Goal: Task Accomplishment & Management: Manage account settings

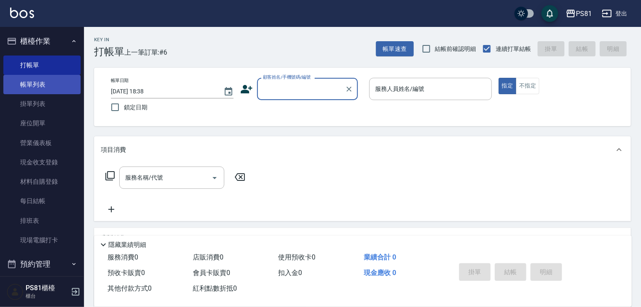
click at [74, 89] on link "帳單列表" at bounding box center [41, 84] width 77 height 19
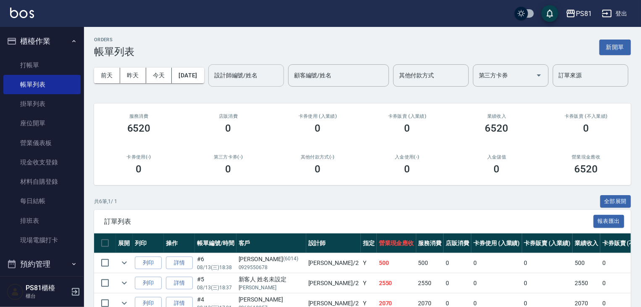
click at [208, 87] on div "設計師編號/姓名" at bounding box center [246, 75] width 76 height 22
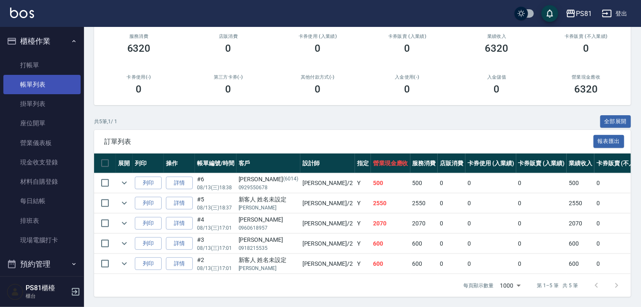
scroll to position [112, 0]
type input "[DEMOGRAPHIC_DATA]-2"
click at [264, 204] on p "[PERSON_NAME]" at bounding box center [269, 208] width 60 height 8
click at [248, 184] on p "0929550678" at bounding box center [269, 188] width 60 height 8
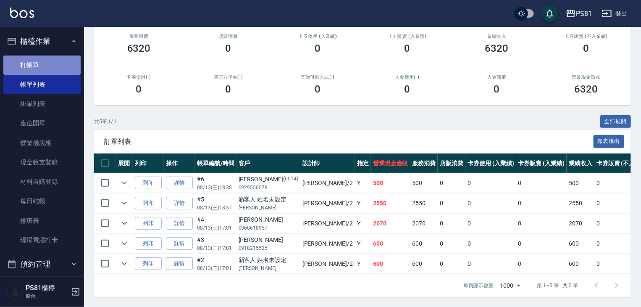
click at [45, 68] on link "打帳單" at bounding box center [41, 64] width 77 height 19
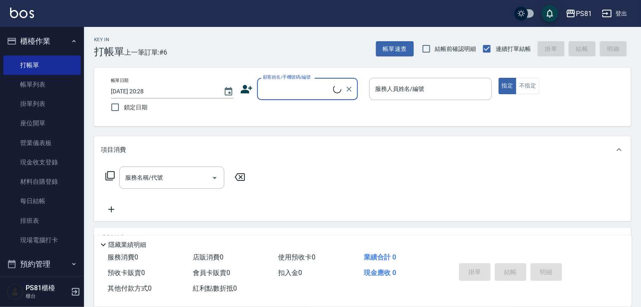
click at [335, 90] on icon at bounding box center [337, 89] width 12 height 12
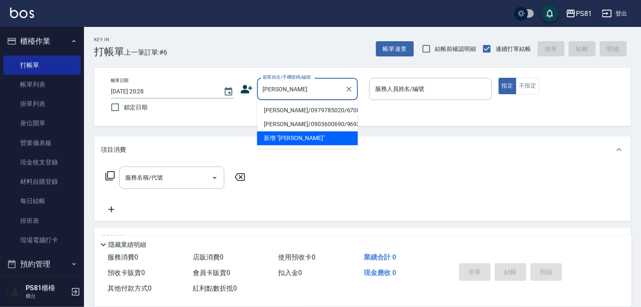
click at [328, 105] on li "[PERSON_NAME]/0979785020/6708" at bounding box center [307, 110] width 101 height 14
type input "[PERSON_NAME]/0979785020/6708"
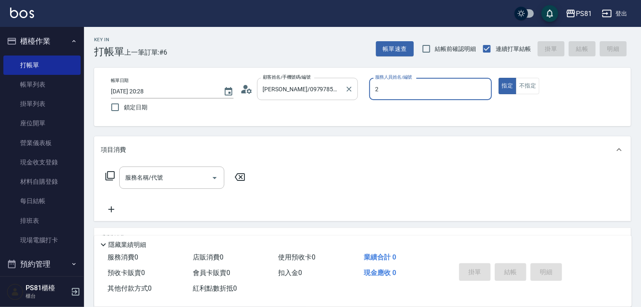
type input "[DEMOGRAPHIC_DATA]-2"
type button "true"
click at [170, 180] on input "服務名稱/代號" at bounding box center [165, 177] width 85 height 15
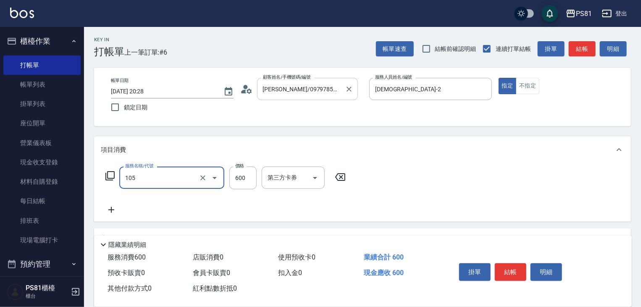
type input "A級洗剪600(105)"
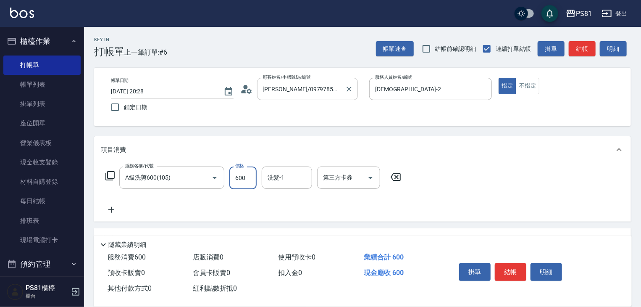
drag, startPoint x: 435, startPoint y: 198, endPoint x: 301, endPoint y: 95, distance: 168.7
click at [435, 198] on div "服務名稱/代號 A級洗剪600(105) 服務名稱/代號 價格 600 價格 洗髮-1 洗髮-1 第三方卡券 第三方卡券" at bounding box center [362, 192] width 537 height 58
click at [503, 268] on button "結帳" at bounding box center [511, 272] width 32 height 18
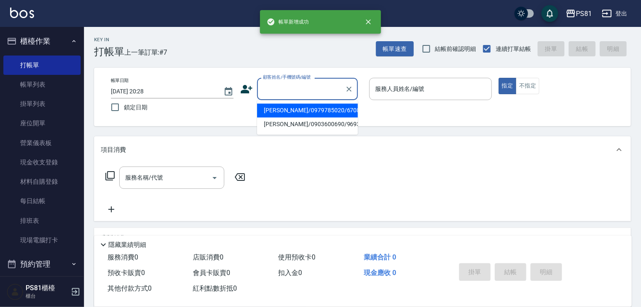
click at [316, 94] on input "顧客姓名/手機號碼/編號" at bounding box center [301, 89] width 81 height 15
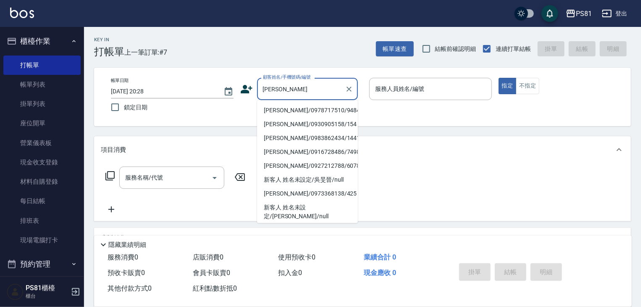
click at [310, 108] on li "[PERSON_NAME]/0978717510/9484" at bounding box center [307, 110] width 101 height 14
type input "[PERSON_NAME]/0978717510/9484"
type input "[DEMOGRAPHIC_DATA]-2"
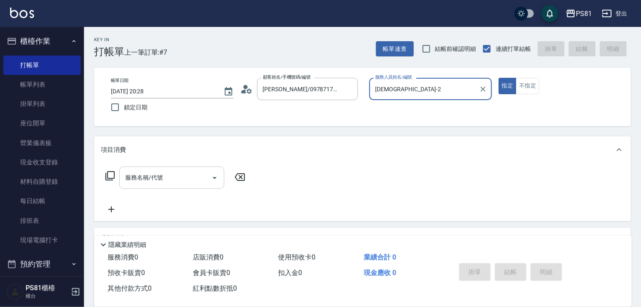
click at [183, 186] on div "服務名稱/代號" at bounding box center [171, 177] width 105 height 22
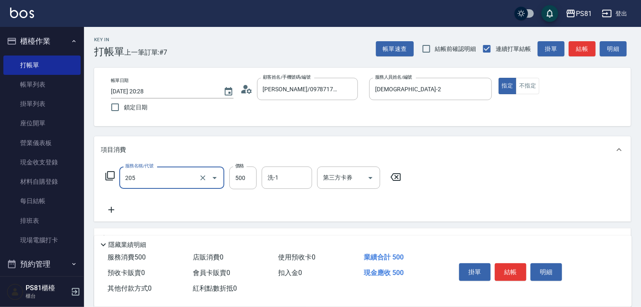
type input "A級單剪400(205)"
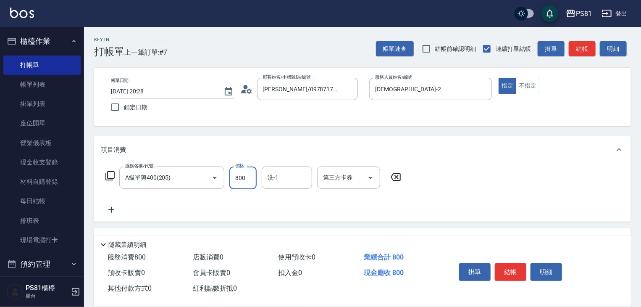
type input "800"
click at [194, 200] on div "服務名稱/代號 A級單剪400(205) 服務名稱/代號 價格 800 價格 洗-1 洗-1 第三方卡券 第三方卡券" at bounding box center [254, 190] width 306 height 48
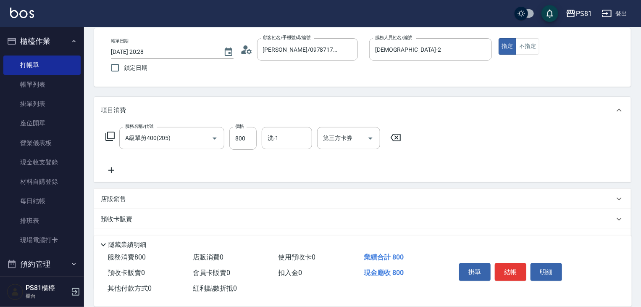
scroll to position [103, 0]
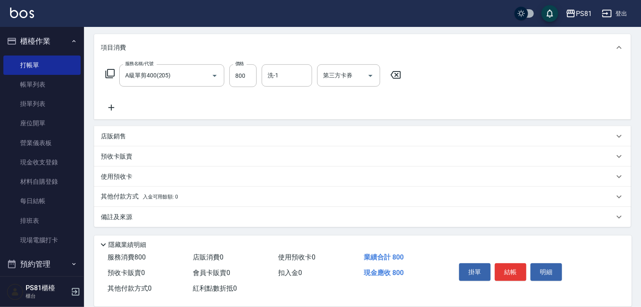
click at [156, 200] on p "其他付款方式 入金可用餘額: 0" at bounding box center [139, 196] width 77 height 9
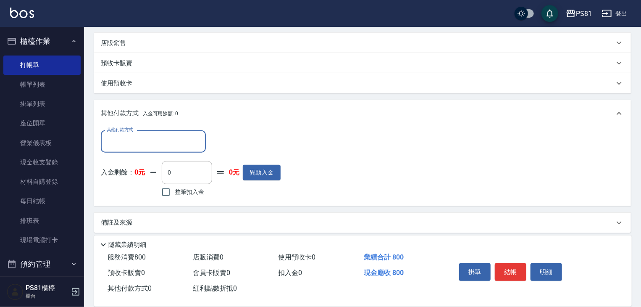
scroll to position [198, 0]
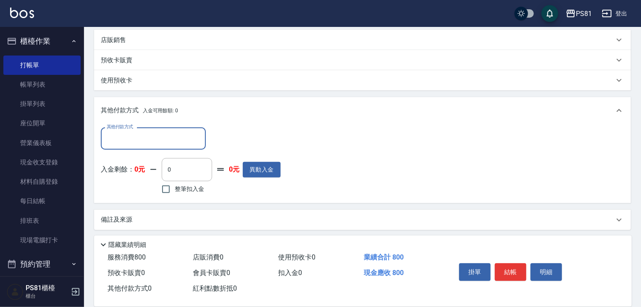
click at [164, 137] on input "其他付款方式" at bounding box center [154, 138] width 98 height 15
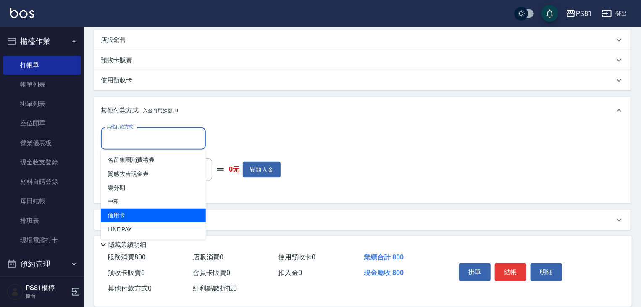
click at [140, 219] on span "信用卡" at bounding box center [153, 215] width 105 height 14
type input "信用卡"
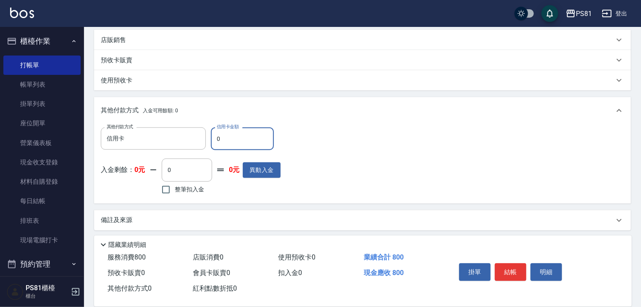
click at [244, 148] on input "0" at bounding box center [242, 138] width 63 height 23
type input "800"
click at [329, 182] on div "其他付款方式 信用卡 其他付款方式 信用卡金額 800 信用卡金額 入金剩餘： 0元 0 ​ 整筆扣入金 0元 異動入金" at bounding box center [363, 161] width 524 height 69
click at [514, 263] on button "結帳" at bounding box center [511, 272] width 32 height 18
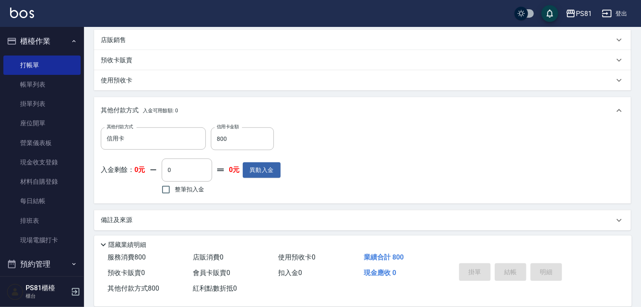
type input "[DATE] 20:29"
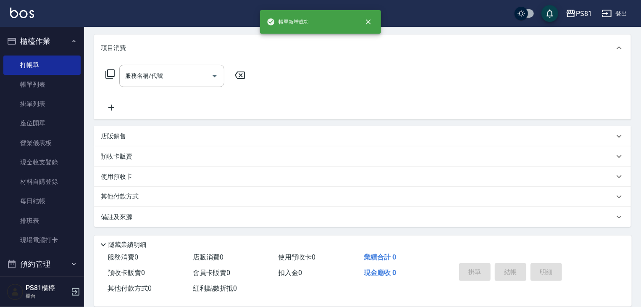
scroll to position [0, 0]
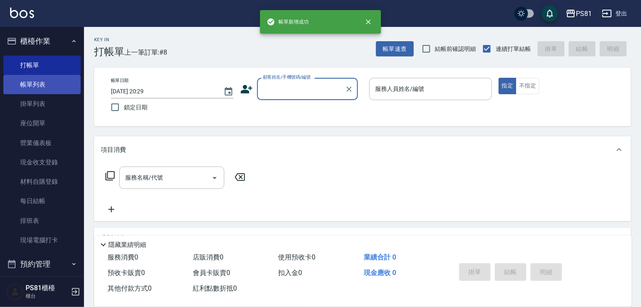
click at [17, 82] on link "帳單列表" at bounding box center [41, 84] width 77 height 19
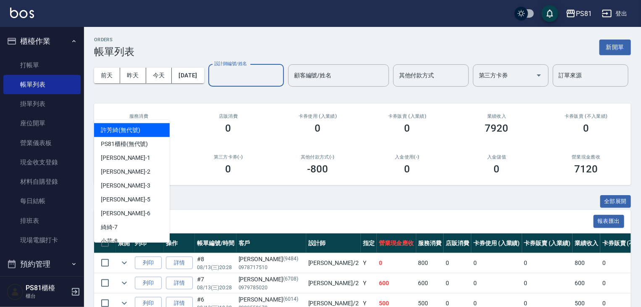
click at [212, 83] on input "設計師編號/姓名" at bounding box center [246, 75] width 68 height 15
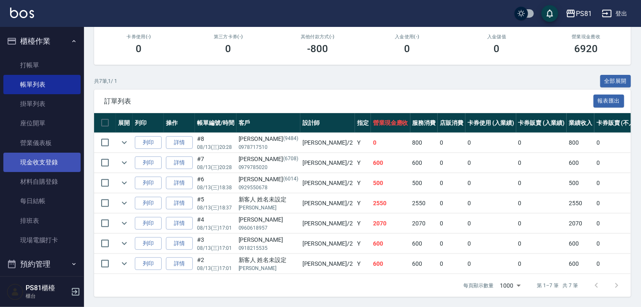
scroll to position [152, 0]
type input "[DEMOGRAPHIC_DATA]-2"
click at [85, 144] on div "ORDERS 帳單列表 新開單 [DATE] [DATE] [DATE] [DATE] 設計師編號/姓名 [PERSON_NAME]-2 設計師編號/姓名 顧…" at bounding box center [362, 107] width 557 height 400
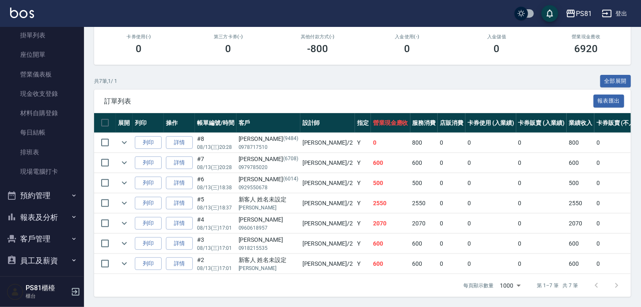
scroll to position [117, 0]
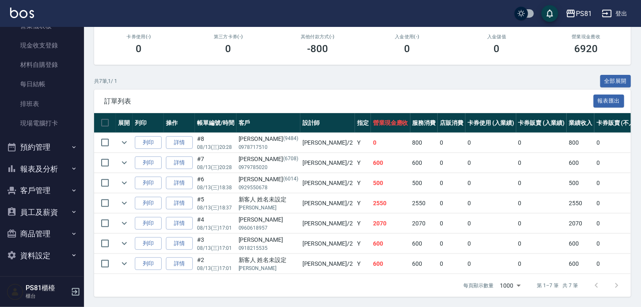
click at [54, 167] on button "報表及分析" at bounding box center [41, 169] width 77 height 22
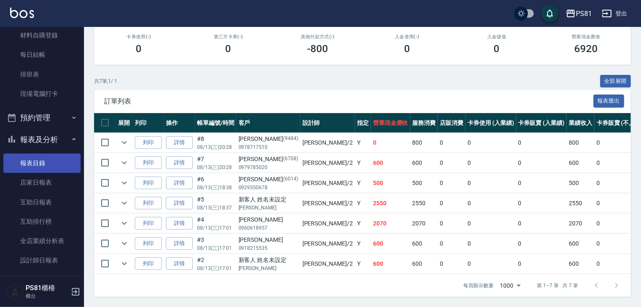
scroll to position [159, 0]
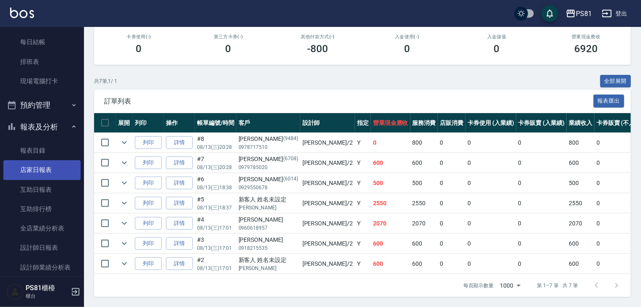
click at [43, 171] on link "店家日報表" at bounding box center [41, 169] width 77 height 19
